Goal: Information Seeking & Learning: Learn about a topic

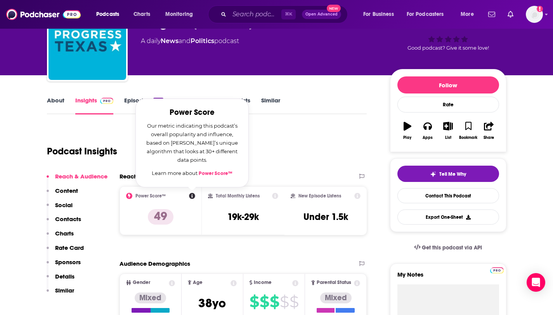
scroll to position [51, 0]
click at [244, 16] on input "Search podcasts, credits, & more..." at bounding box center [255, 14] width 52 height 12
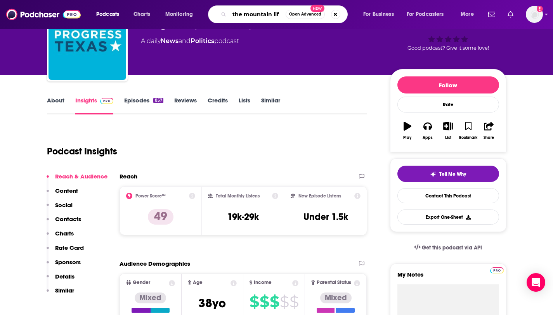
type input "the mountain life"
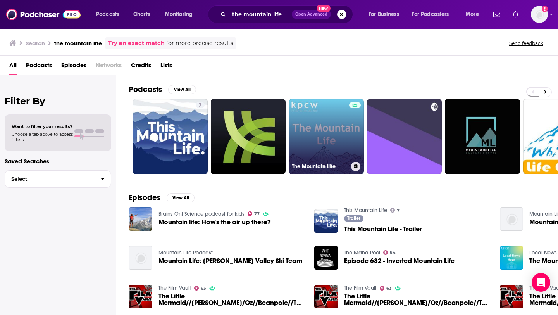
click at [328, 141] on link "The Mountain Life" at bounding box center [326, 136] width 75 height 75
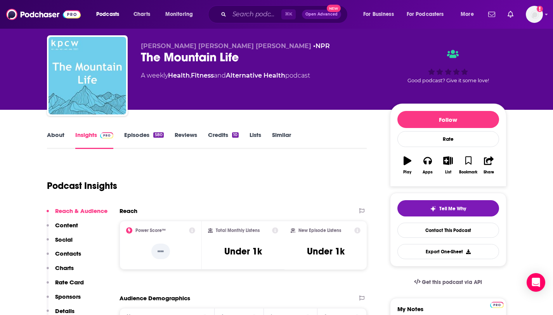
scroll to position [17, 0]
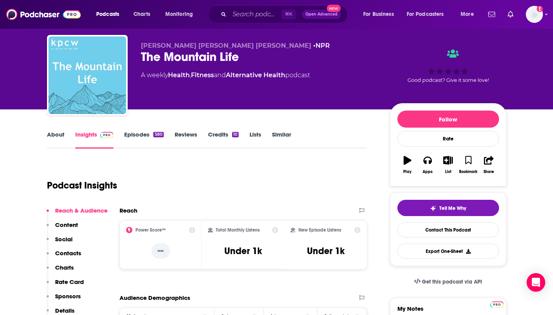
click at [142, 135] on link "Episodes 580" at bounding box center [143, 140] width 39 height 18
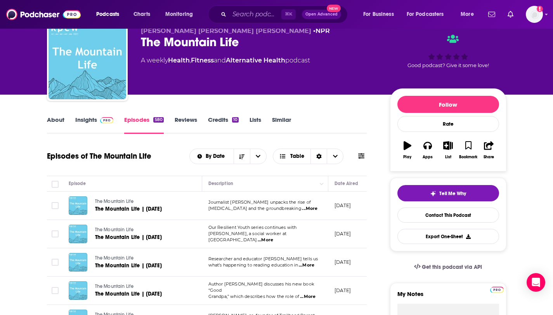
scroll to position [38, 0]
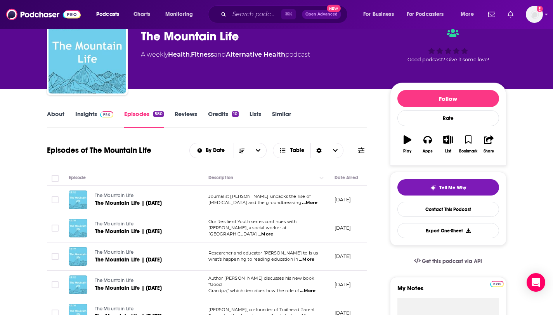
click at [56, 115] on link "About" at bounding box center [55, 119] width 17 height 18
